Goal: Information Seeking & Learning: Learn about a topic

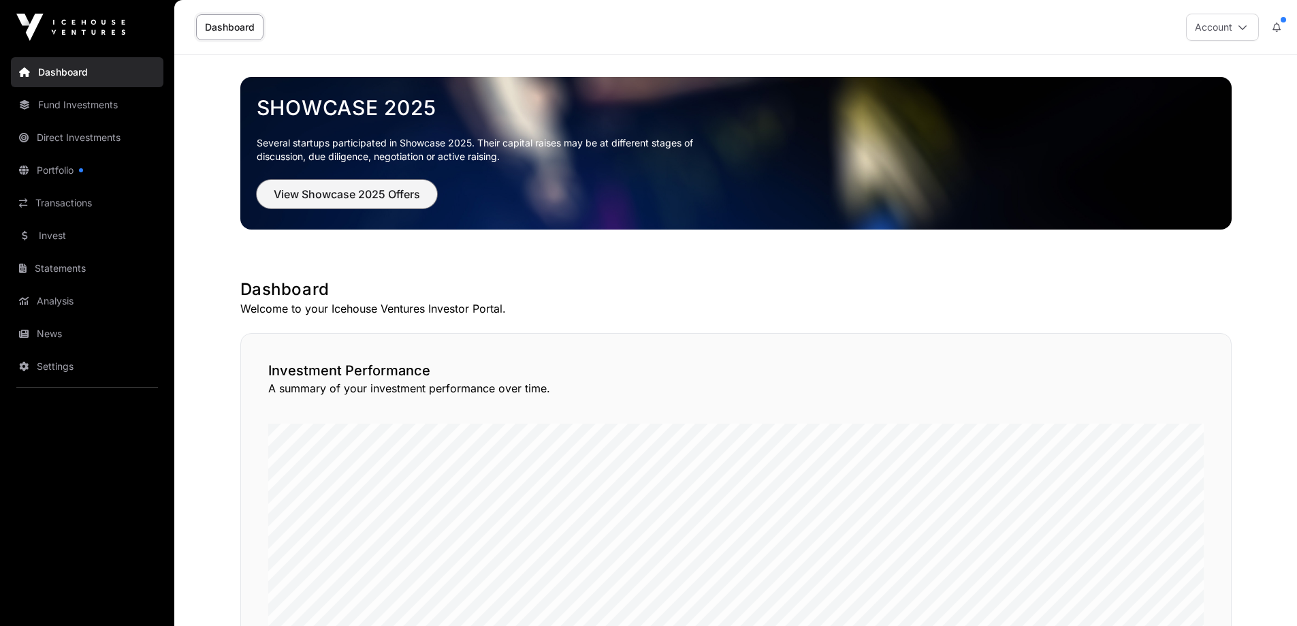
click at [353, 197] on span "View Showcase 2025 Offers" at bounding box center [347, 194] width 146 height 16
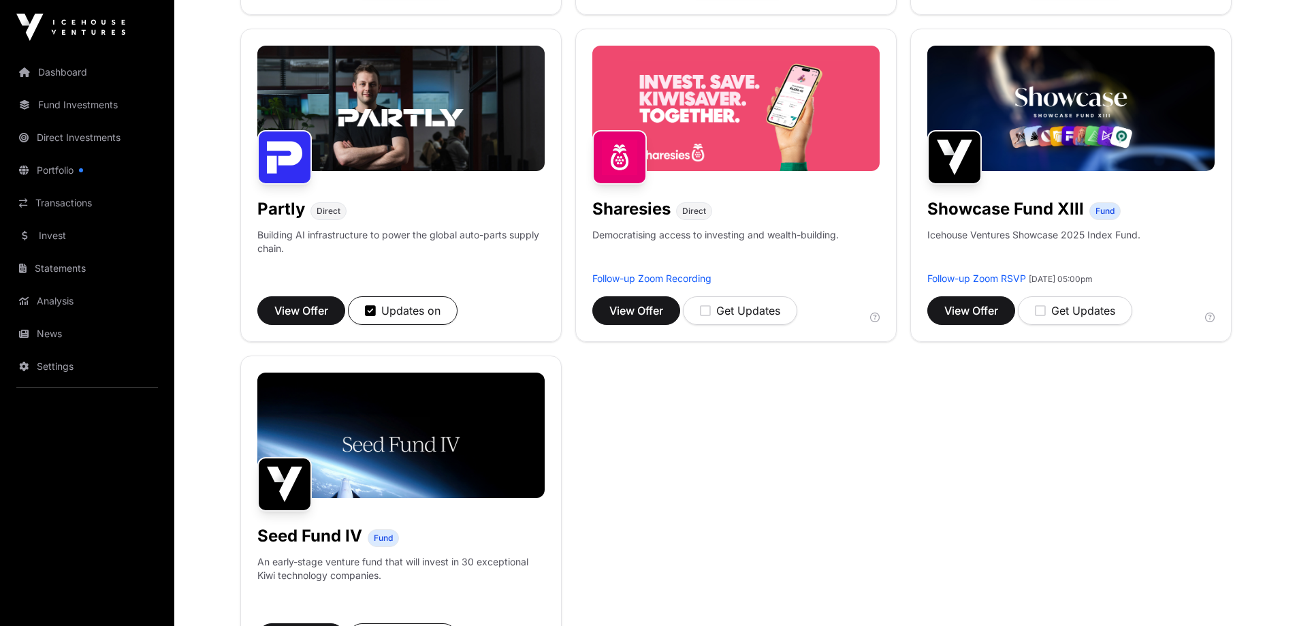
scroll to position [296, 0]
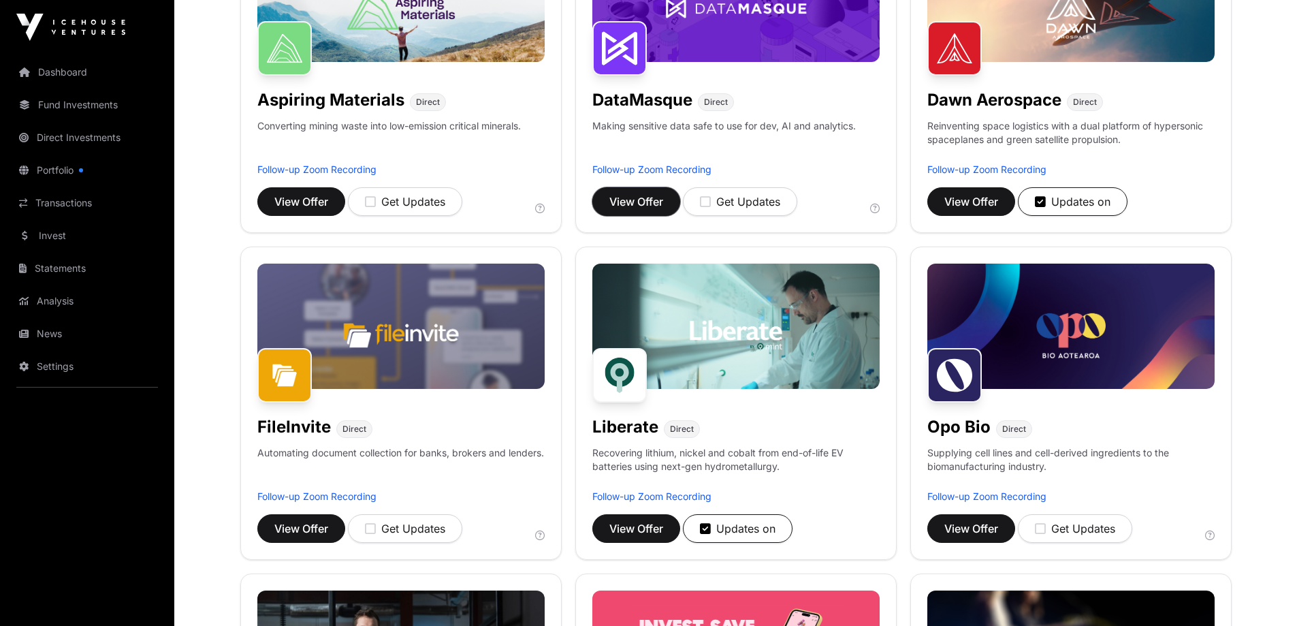
click at [653, 206] on span "View Offer" at bounding box center [636, 201] width 54 height 16
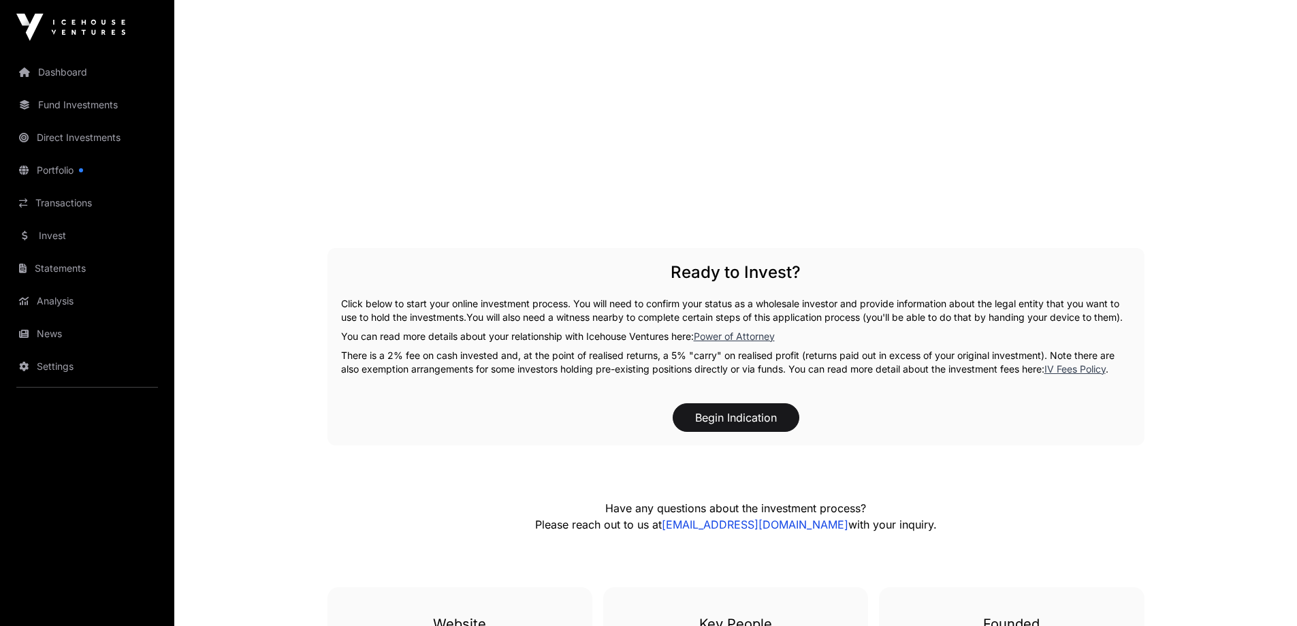
scroll to position [2382, 0]
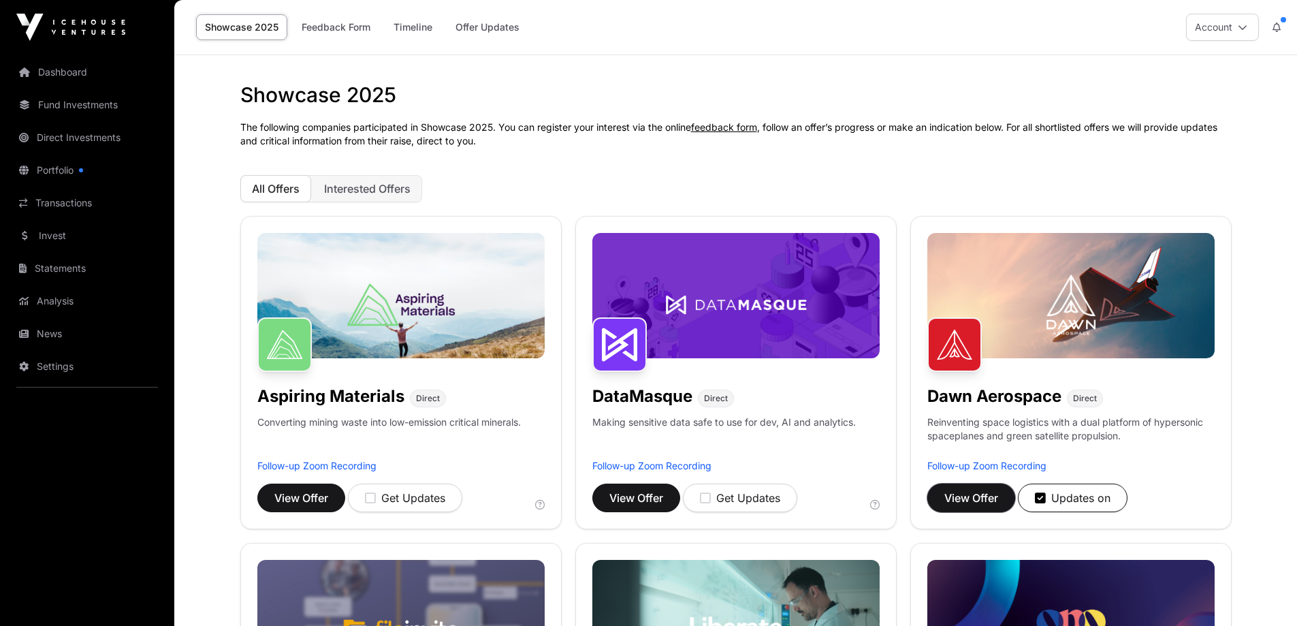
click at [984, 498] on span "View Offer" at bounding box center [971, 498] width 54 height 16
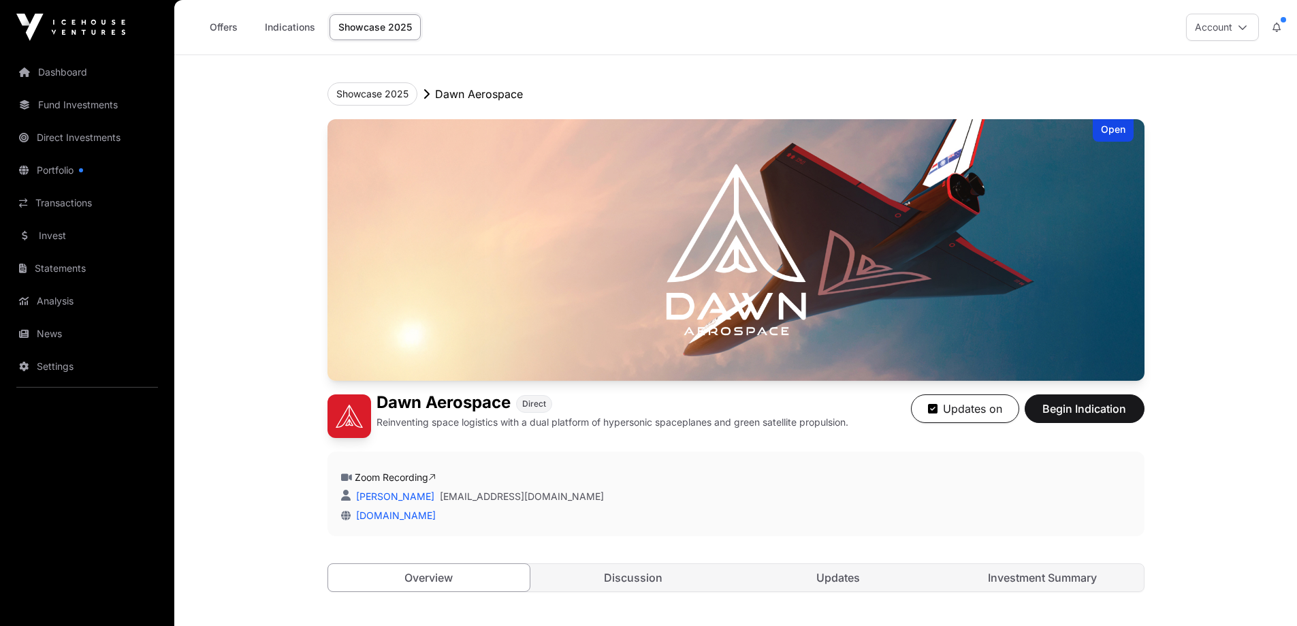
click at [56, 163] on link "Portfolio" at bounding box center [87, 170] width 153 height 30
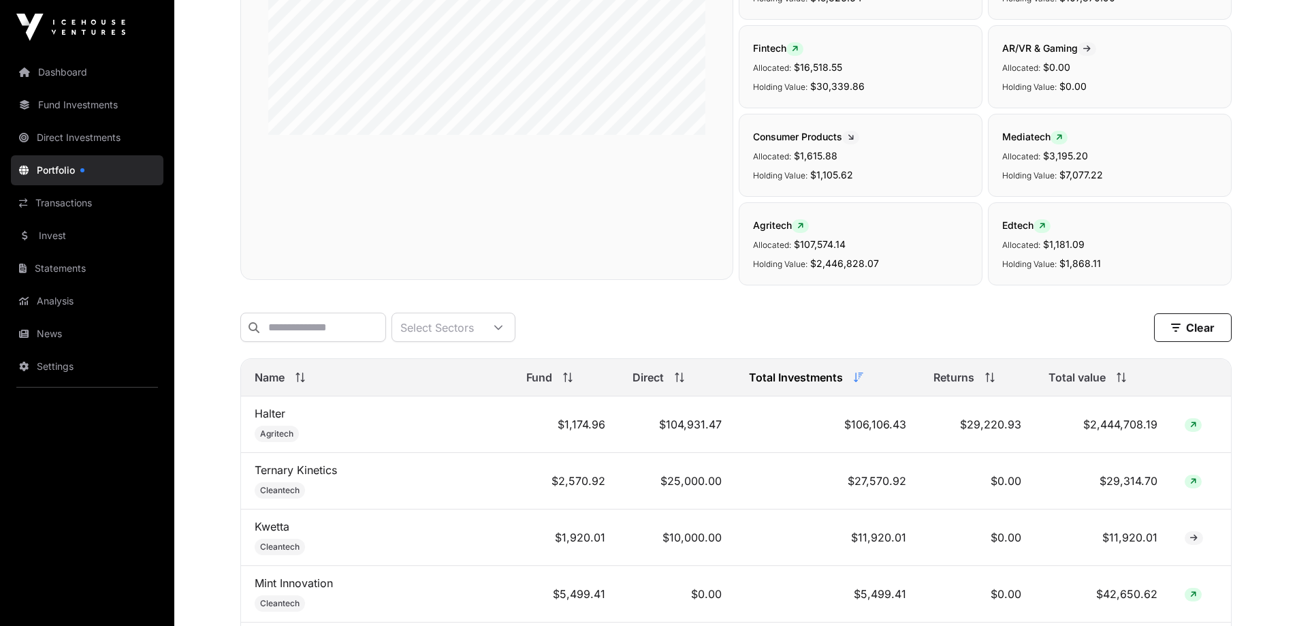
scroll to position [363, 0]
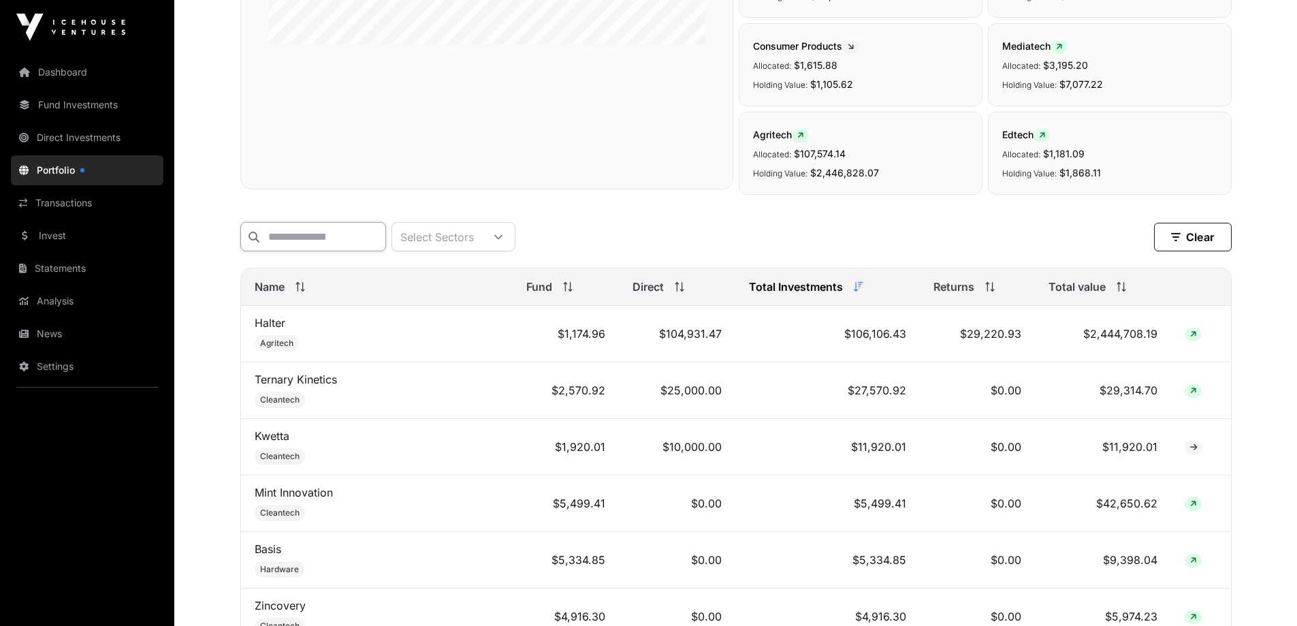
click at [295, 231] on input "text" at bounding box center [313, 236] width 146 height 29
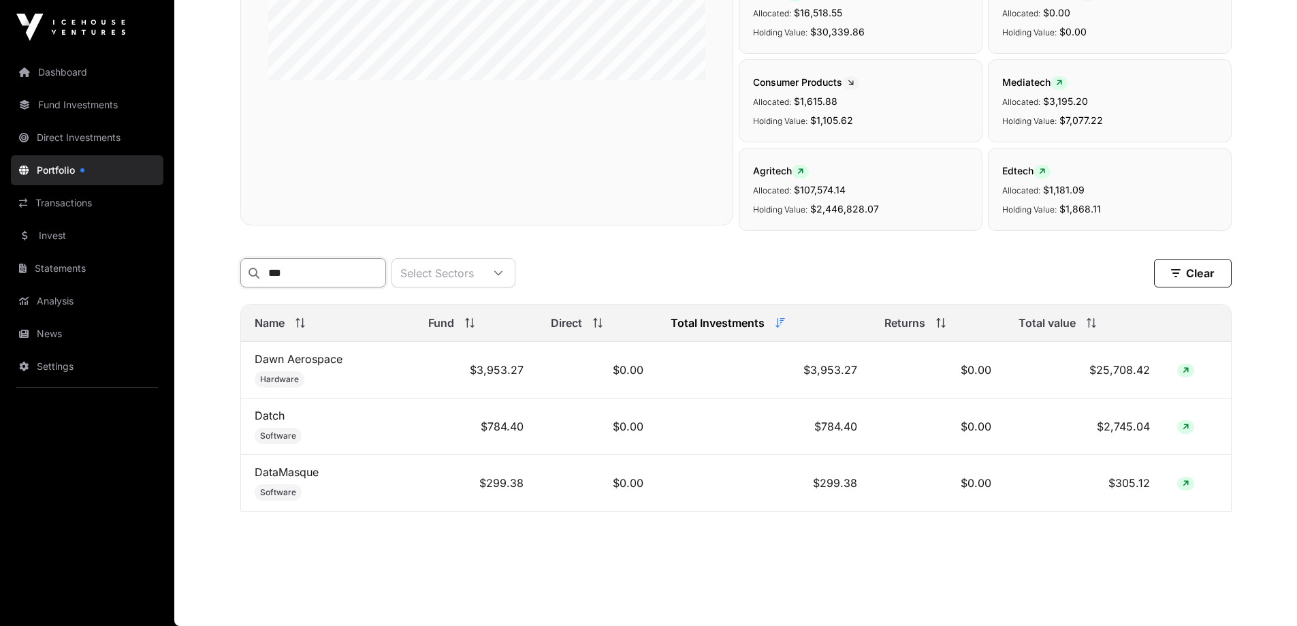
scroll to position [223, 0]
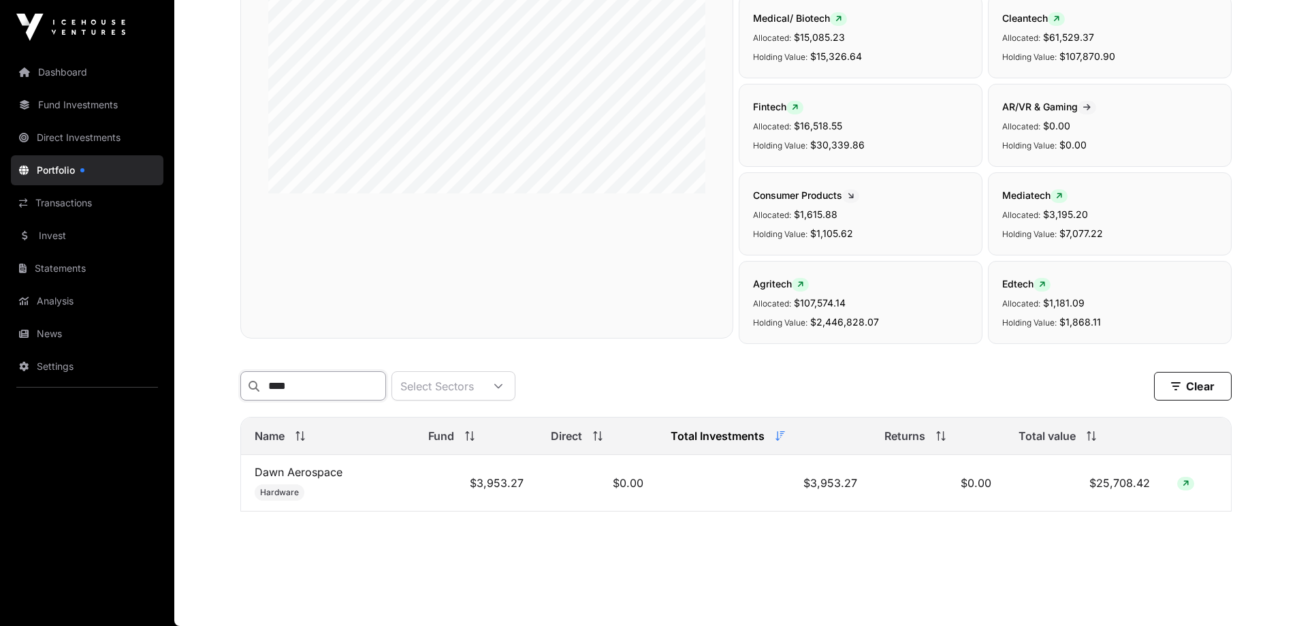
type input "****"
click at [69, 246] on link "Invest" at bounding box center [87, 236] width 153 height 30
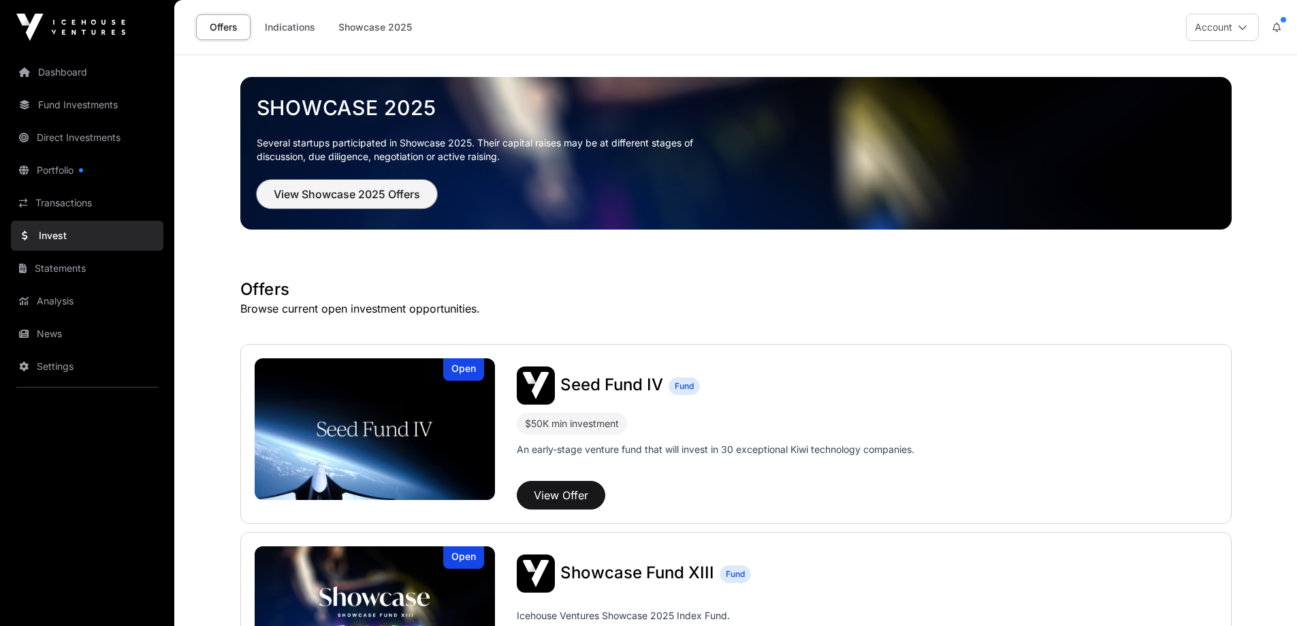
click at [373, 180] on button "View Showcase 2025 Offers" at bounding box center [347, 194] width 180 height 29
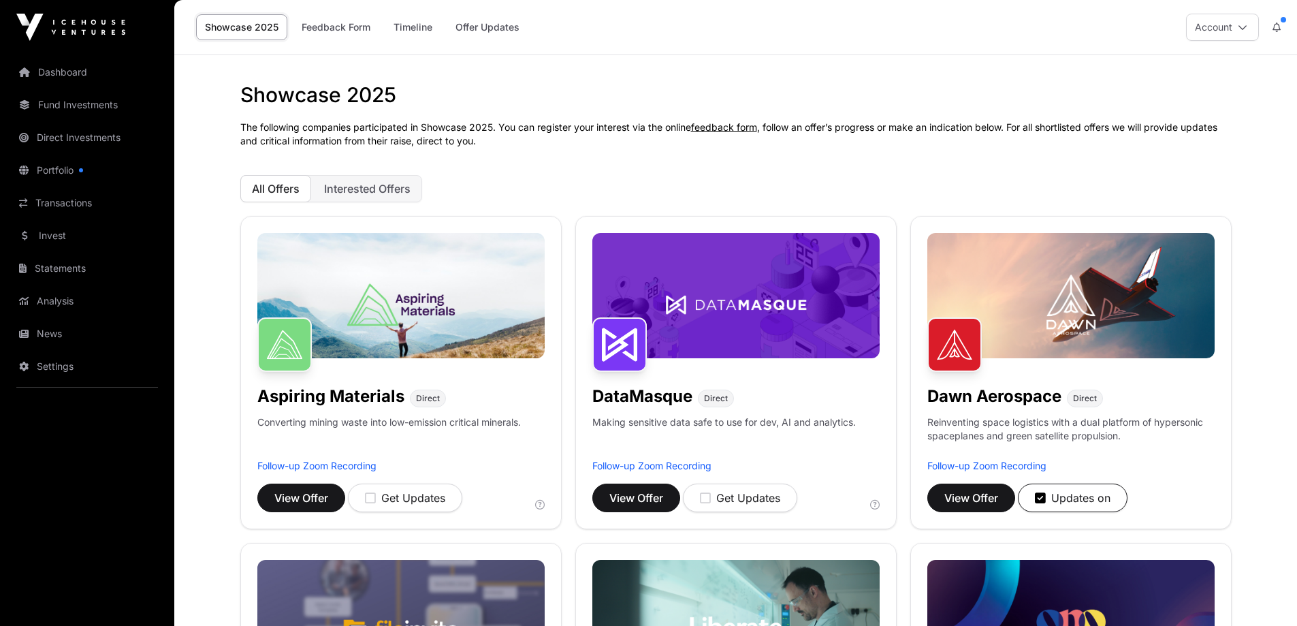
scroll to position [363, 0]
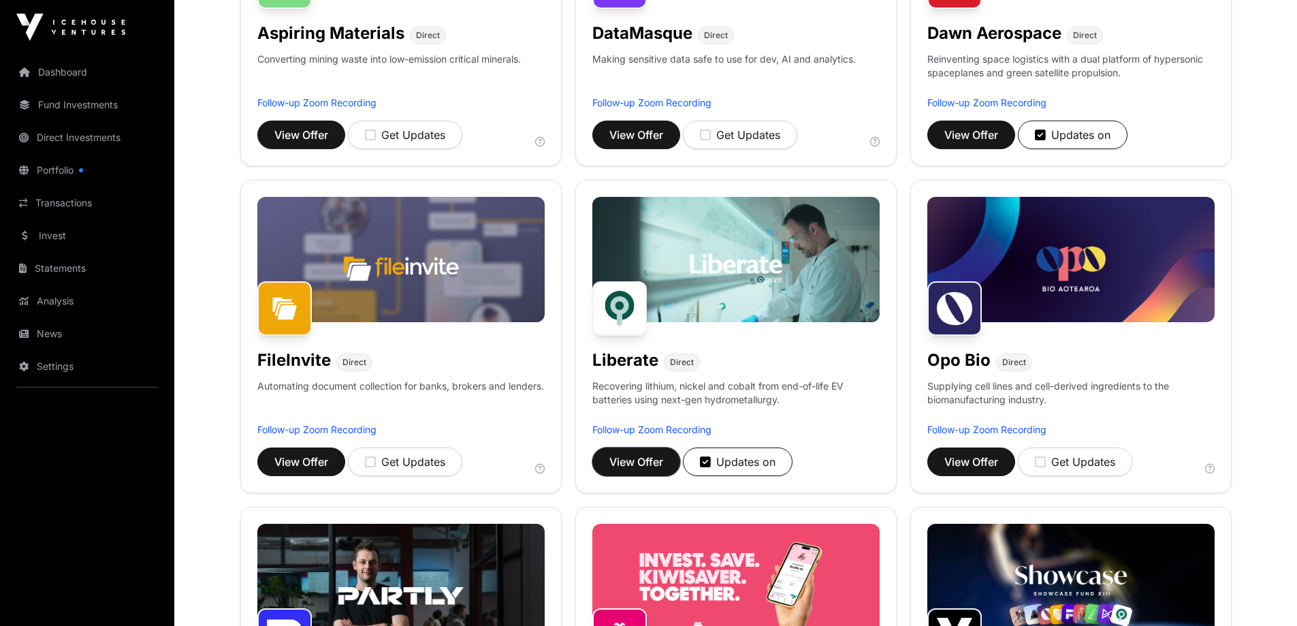
click at [643, 458] on span "View Offer" at bounding box center [636, 461] width 54 height 16
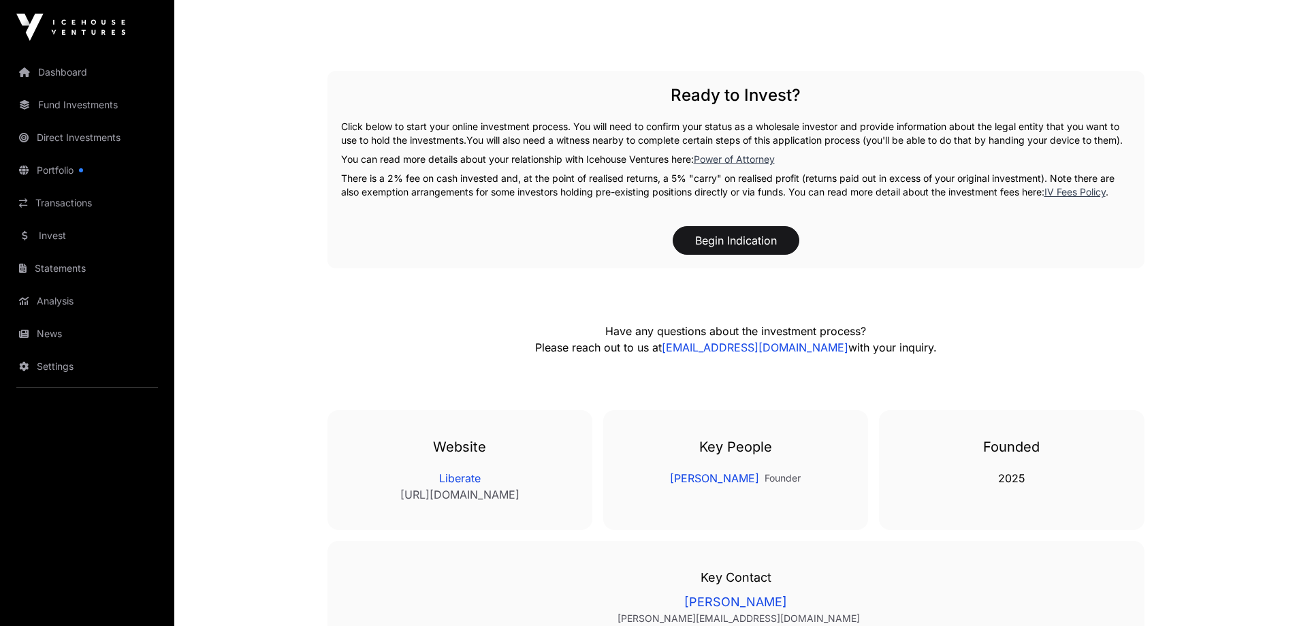
scroll to position [2905, 0]
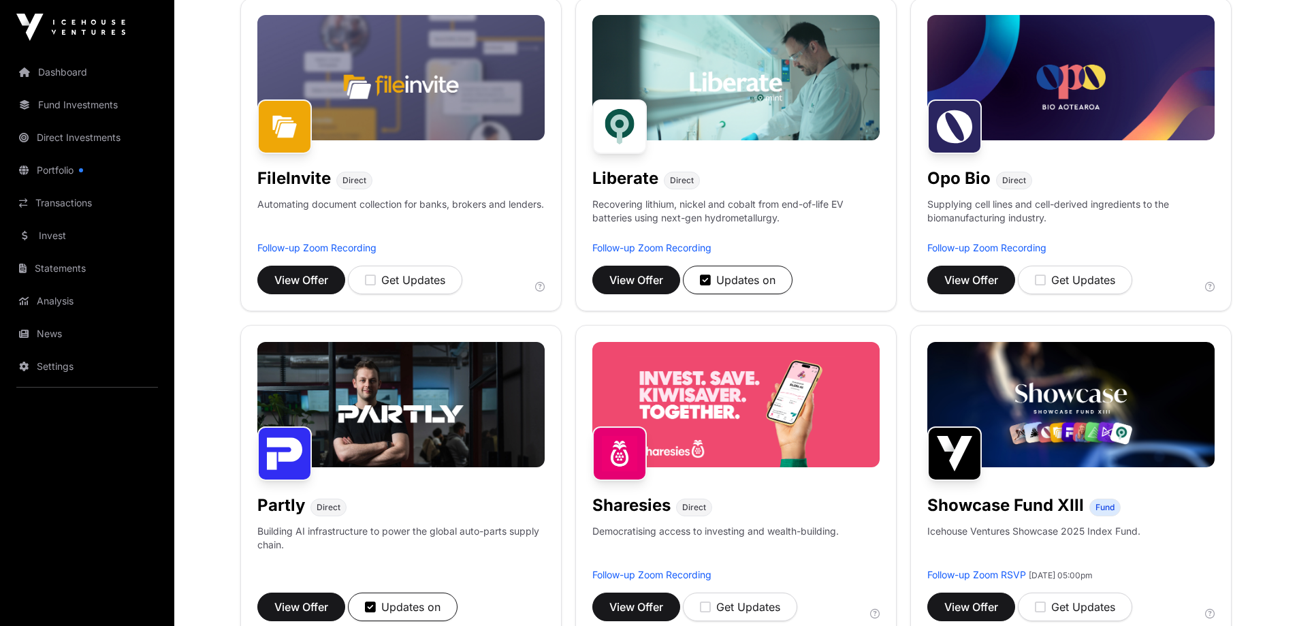
scroll to position [908, 0]
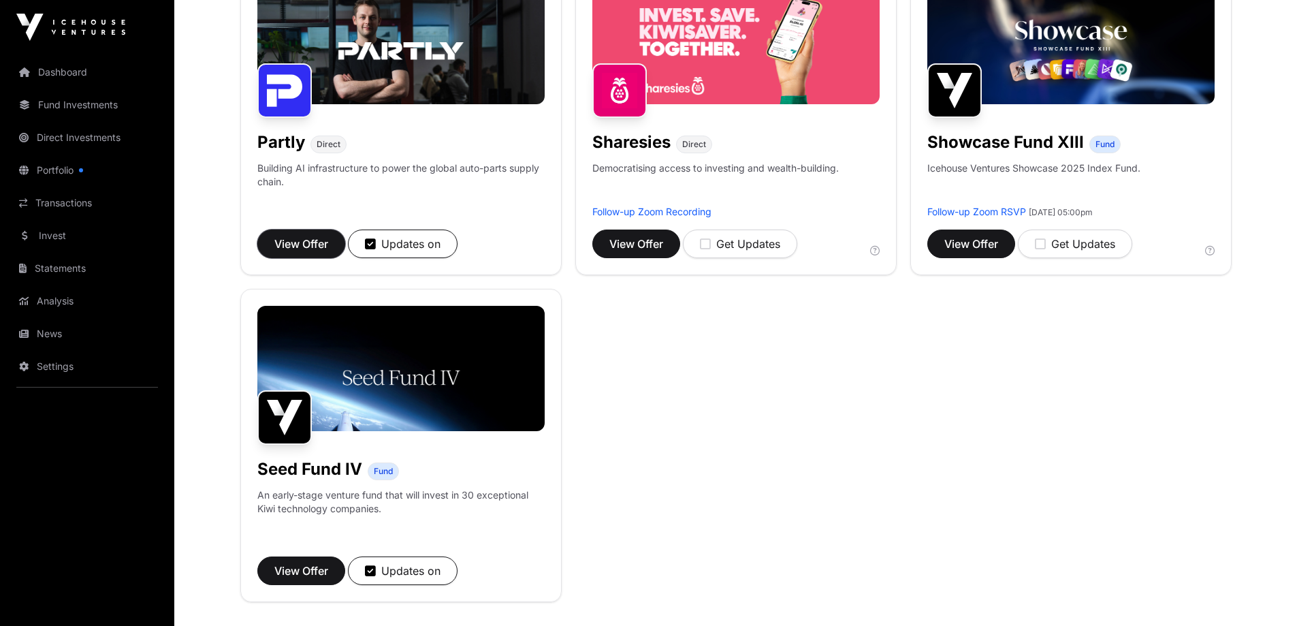
click at [306, 242] on span "View Offer" at bounding box center [301, 244] width 54 height 16
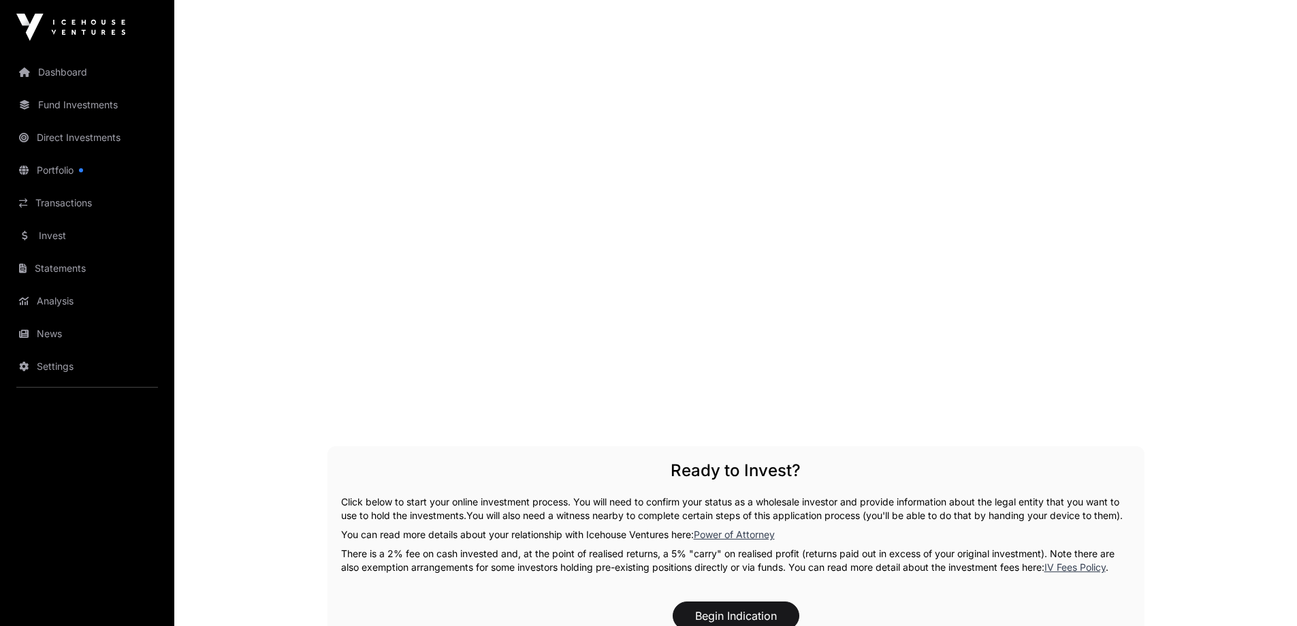
scroll to position [2376, 0]
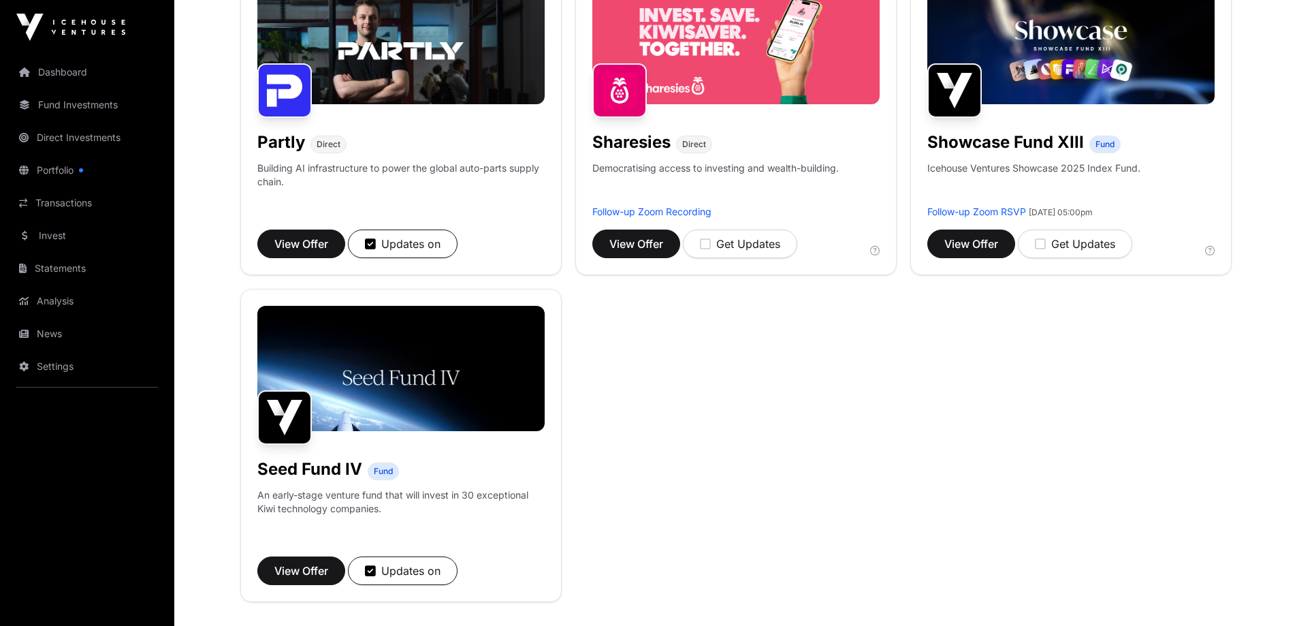
scroll to position [1089, 0]
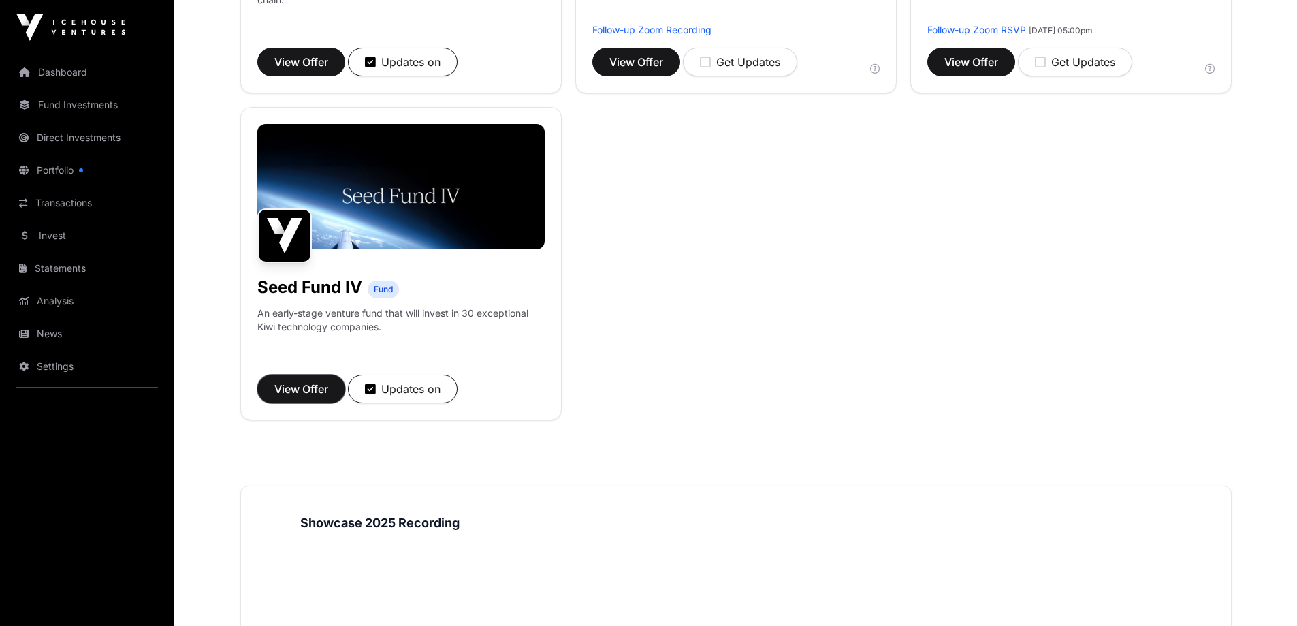
click at [314, 389] on span "View Offer" at bounding box center [301, 389] width 54 height 16
